Goal: Check status: Check status

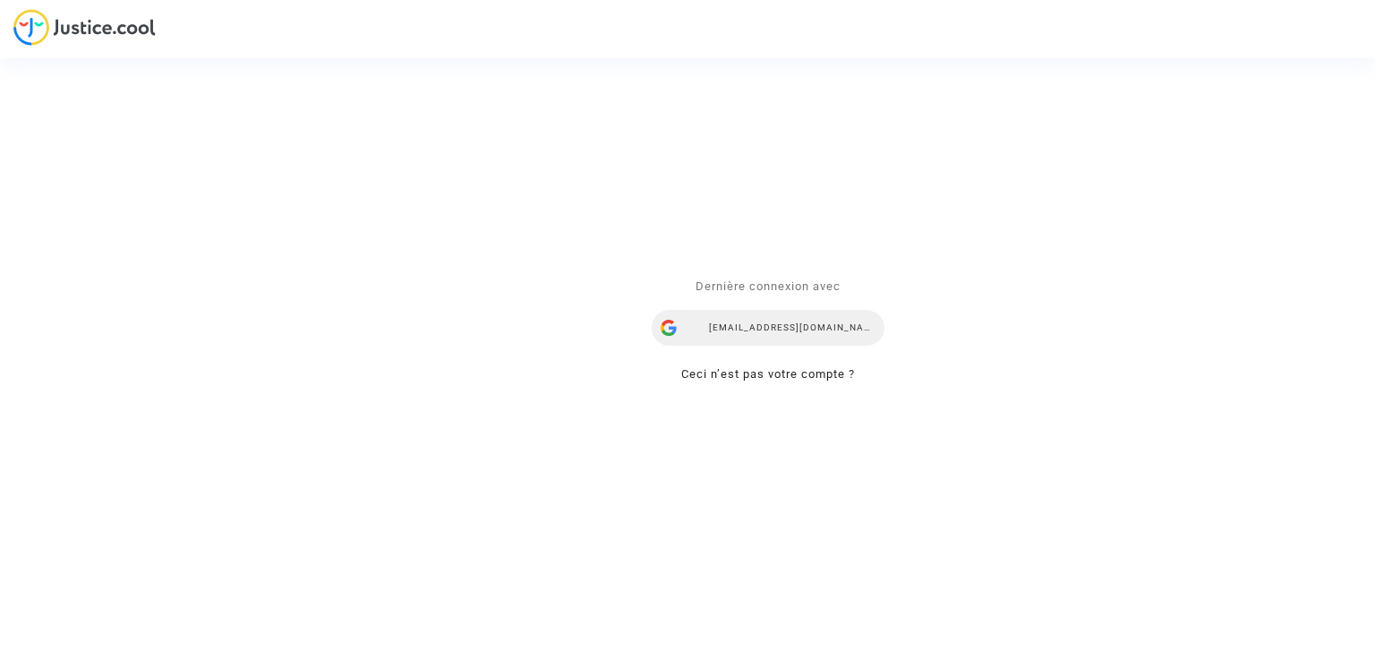
click at [795, 312] on div "nadiia.dieulina@skycop.com" at bounding box center [768, 329] width 233 height 36
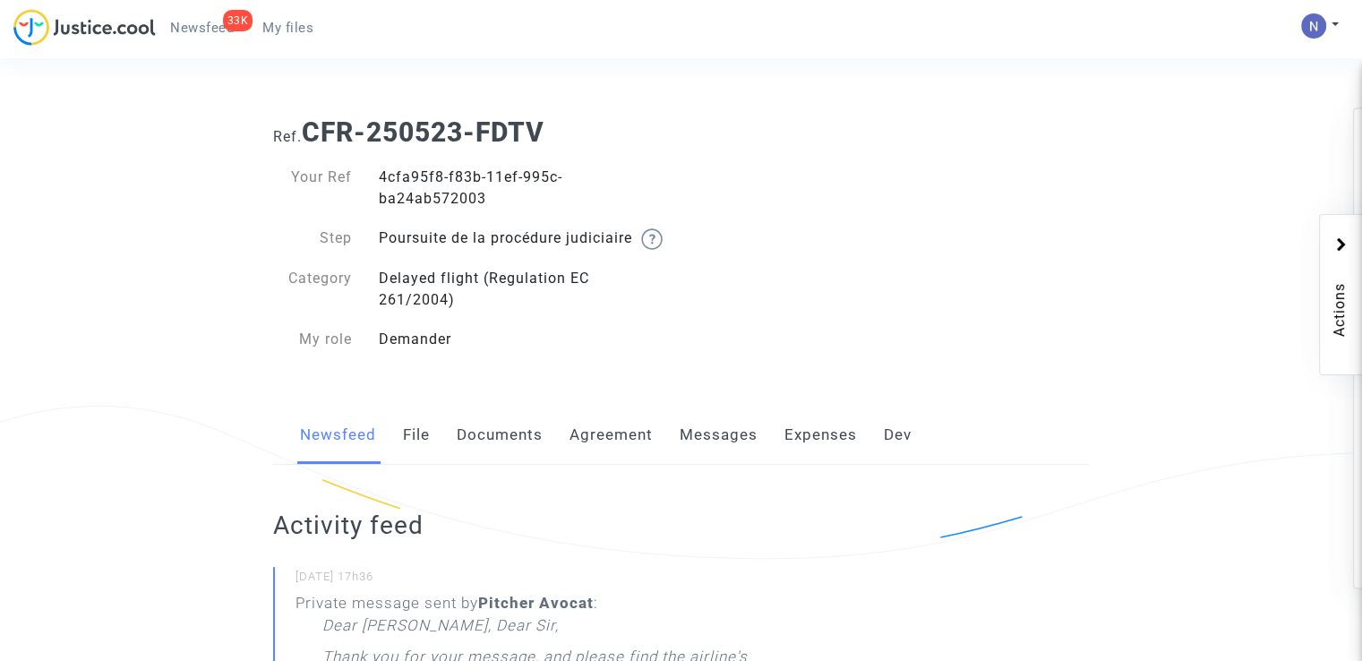
click at [689, 459] on link "Messages" at bounding box center [719, 435] width 78 height 59
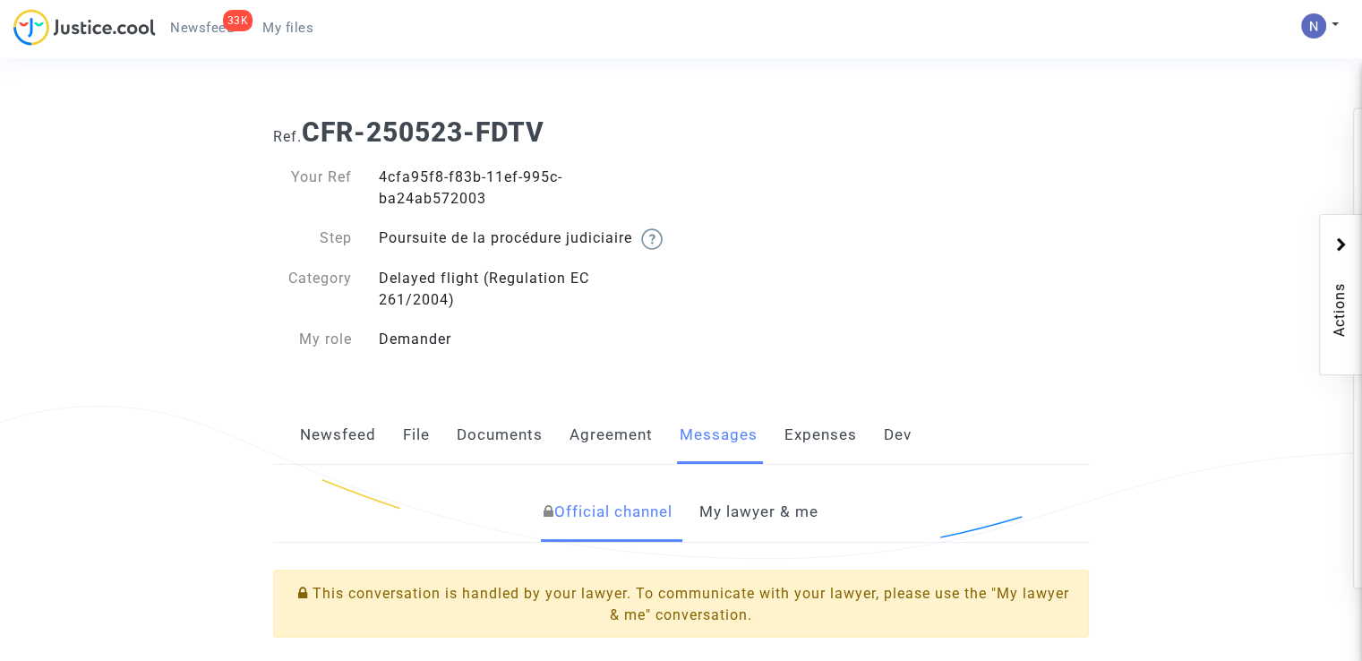
click at [772, 539] on link "My lawyer & me" at bounding box center [758, 512] width 119 height 59
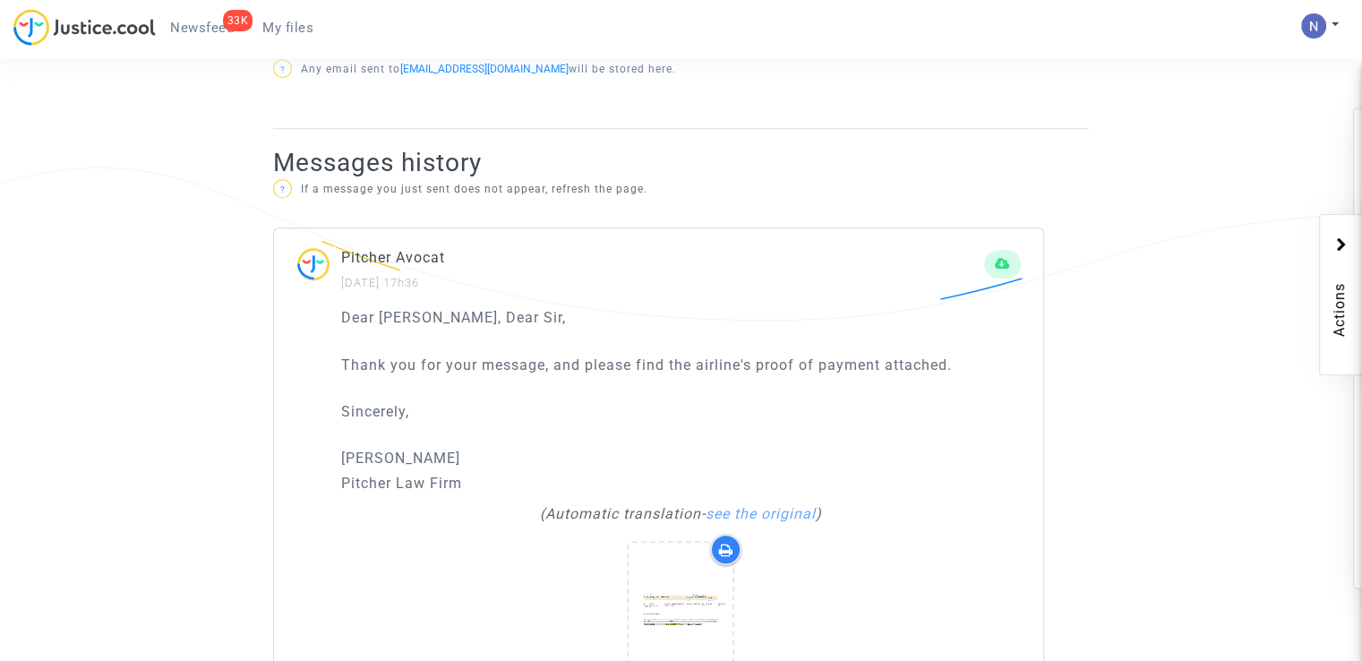
scroll to position [1074, 0]
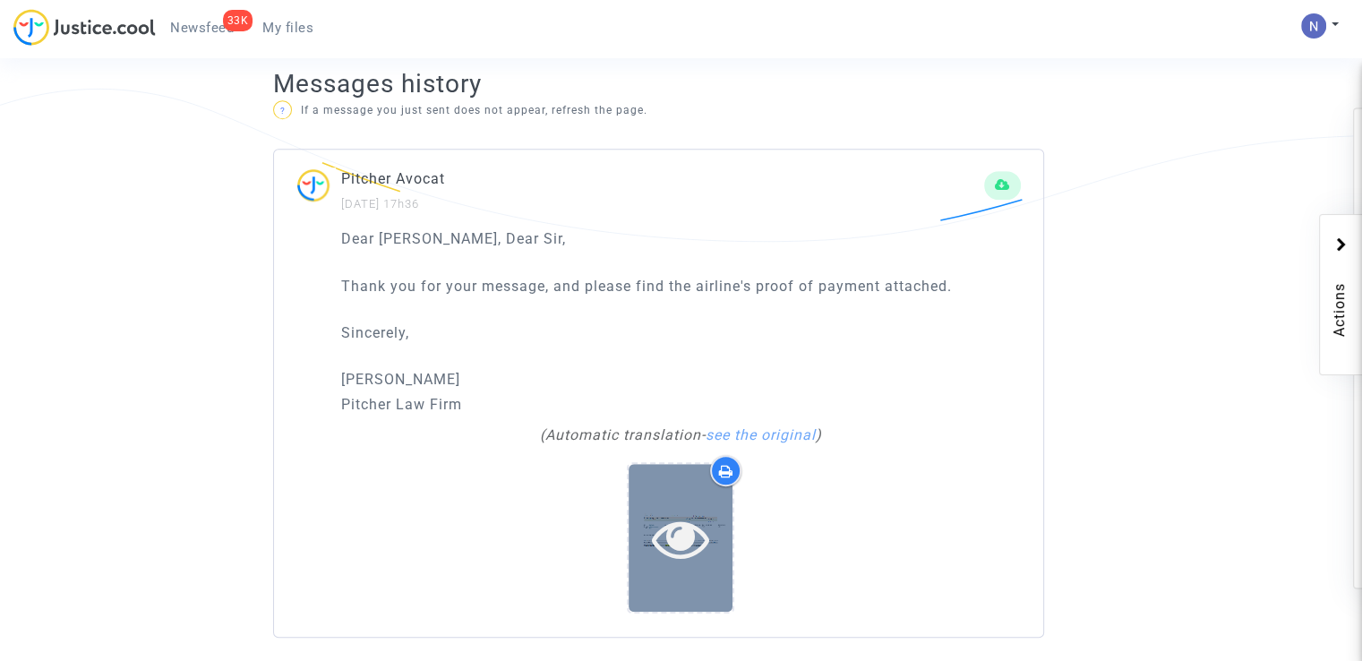
click at [690, 549] on icon at bounding box center [681, 537] width 58 height 57
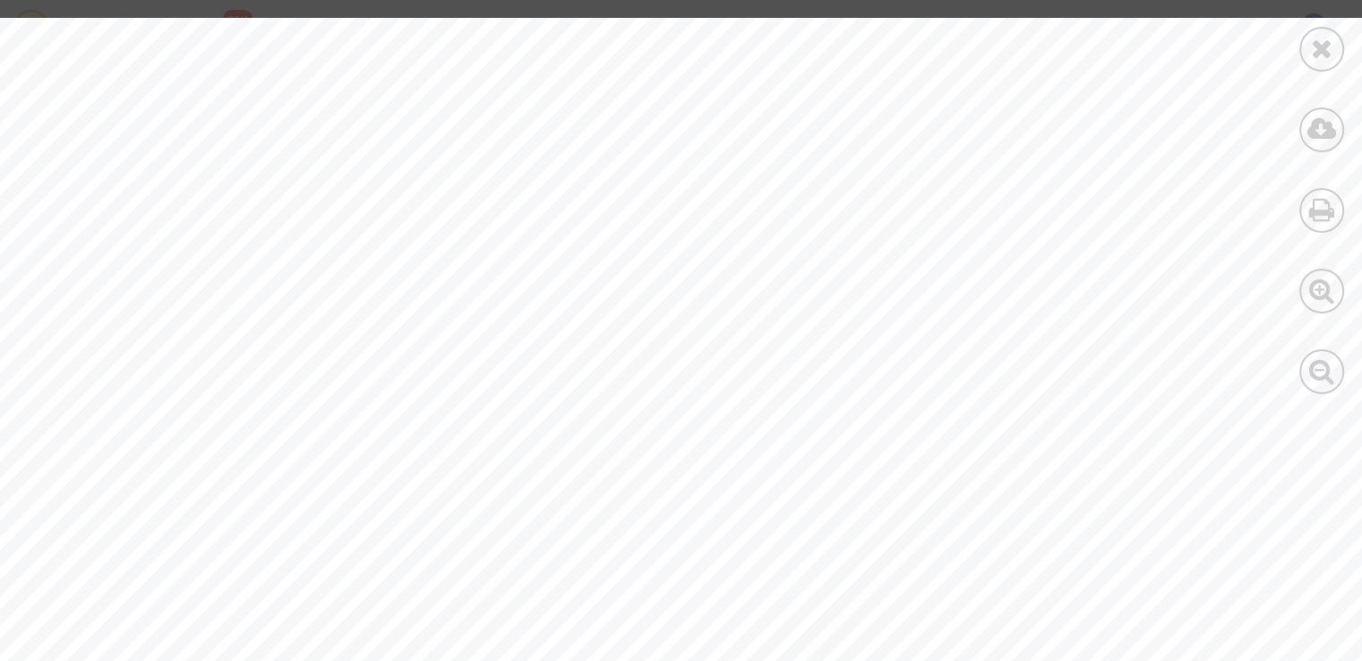
click at [790, 342] on div "521 68 L6OL 29 23fb7a83- [EMAIL_ADDRESS]. com Intermédiair e Officine [DATE] 12…" at bounding box center [854, 621] width 1708 height 1207
click at [1331, 134] on icon at bounding box center [1322, 129] width 30 height 27
